Goal: Task Accomplishment & Management: Use online tool/utility

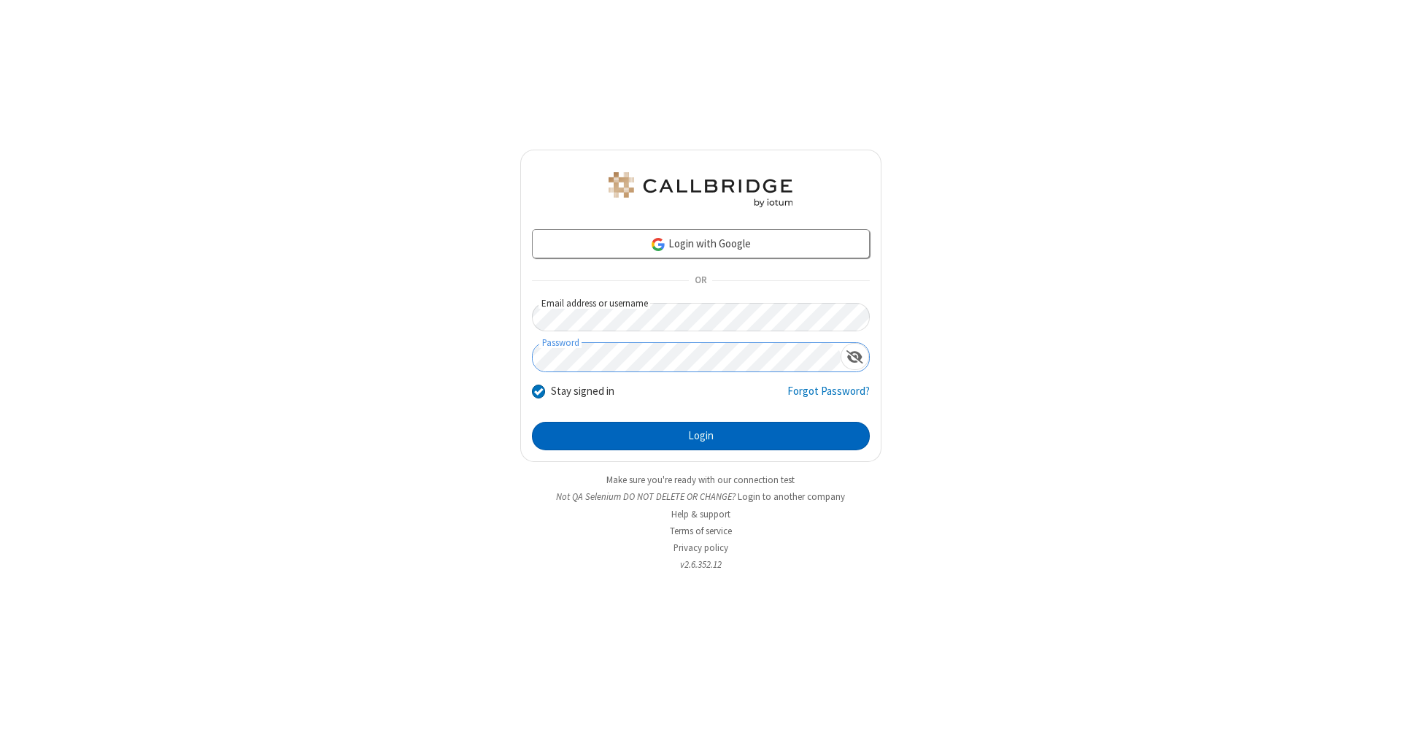
click at [701, 436] on button "Login" at bounding box center [701, 436] width 338 height 29
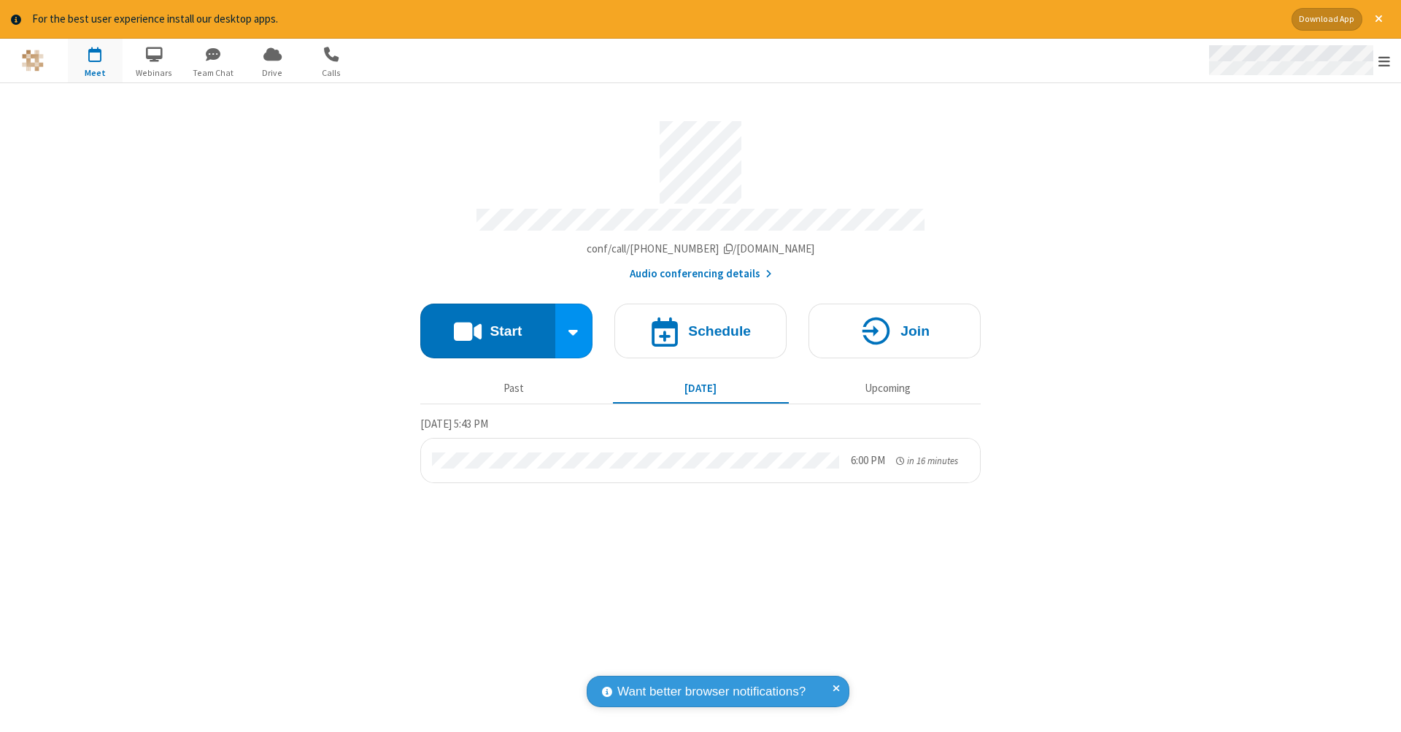
click at [1384, 61] on span "Open menu" at bounding box center [1384, 61] width 12 height 15
click at [272, 72] on span "Drive" at bounding box center [272, 72] width 55 height 13
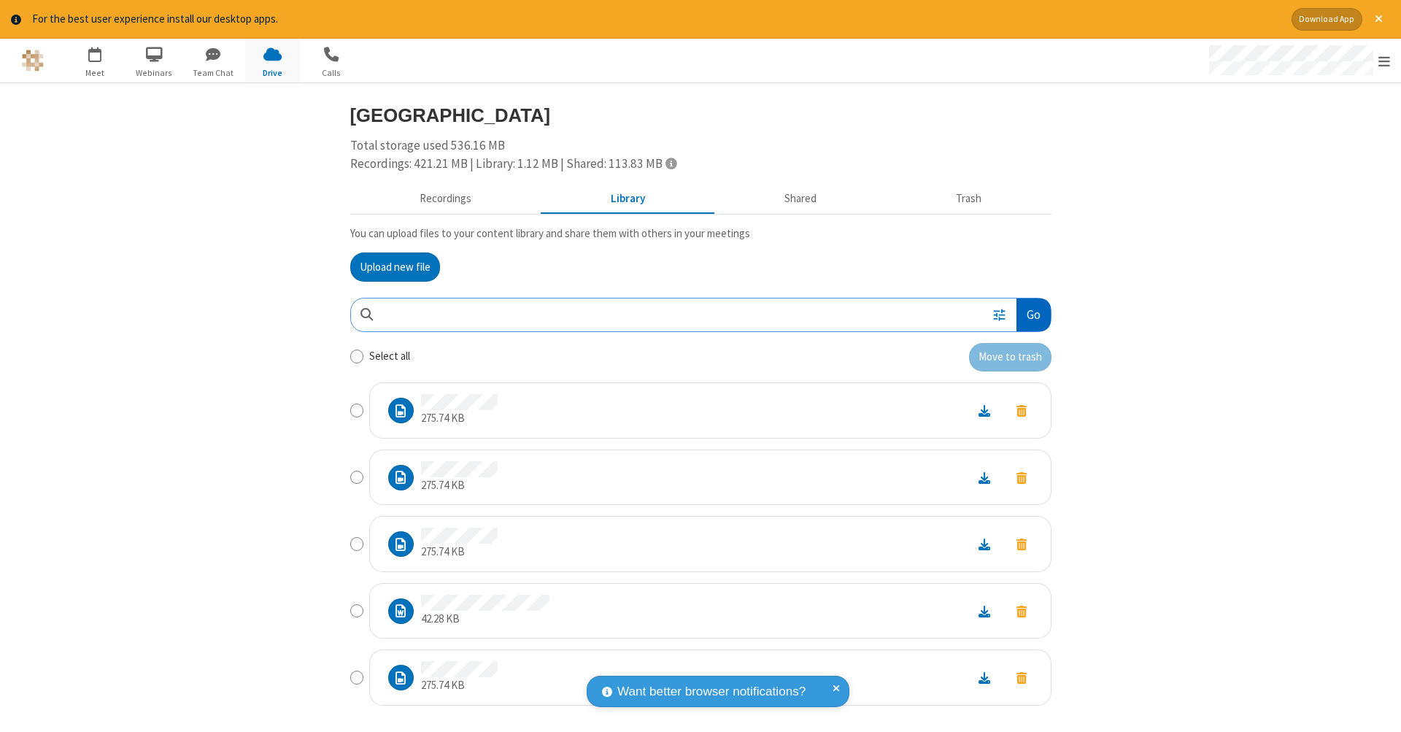
click at [1027, 312] on button "Go" at bounding box center [1033, 314] width 34 height 33
click at [395, 265] on button "Upload new file" at bounding box center [395, 266] width 90 height 29
